Goal: Check status

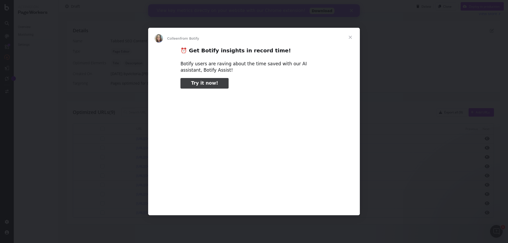
click at [351, 37] on span "Close" at bounding box center [350, 37] width 19 height 19
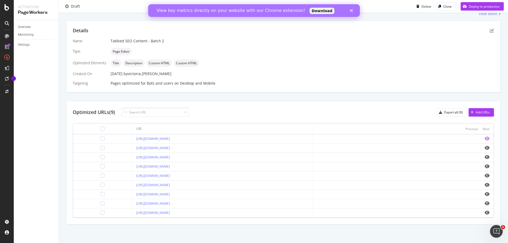
click at [485, 138] on icon "eye" at bounding box center [487, 139] width 5 height 4
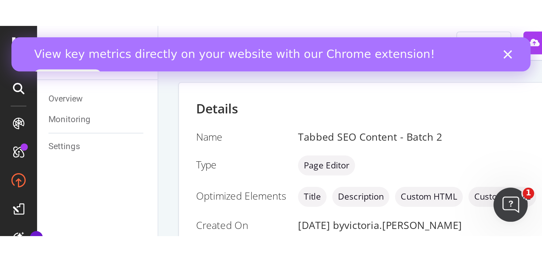
scroll to position [77, 0]
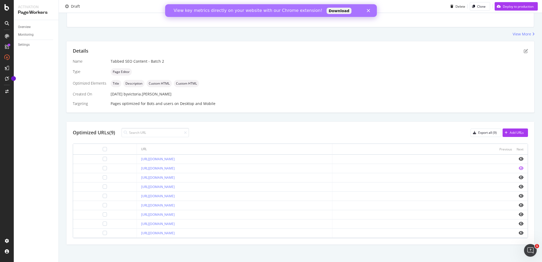
click at [508, 168] on icon "eye" at bounding box center [521, 168] width 5 height 4
click at [508, 176] on icon "eye" at bounding box center [521, 178] width 5 height 4
click at [508, 232] on icon "eye" at bounding box center [521, 233] width 5 height 4
click at [508, 222] on icon "eye" at bounding box center [521, 224] width 5 height 4
click at [508, 213] on icon "eye" at bounding box center [521, 215] width 5 height 4
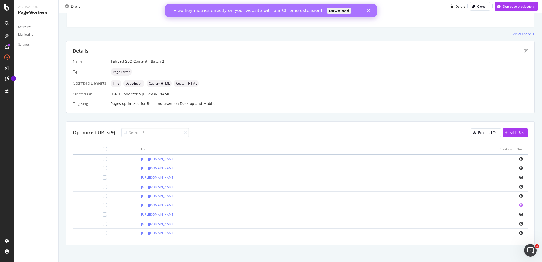
click at [508, 203] on icon "eye" at bounding box center [521, 205] width 5 height 4
click at [508, 194] on icon "eye" at bounding box center [521, 196] width 5 height 4
click at [508, 185] on icon "eye" at bounding box center [521, 187] width 5 height 4
